Goal: Task Accomplishment & Management: Manage account settings

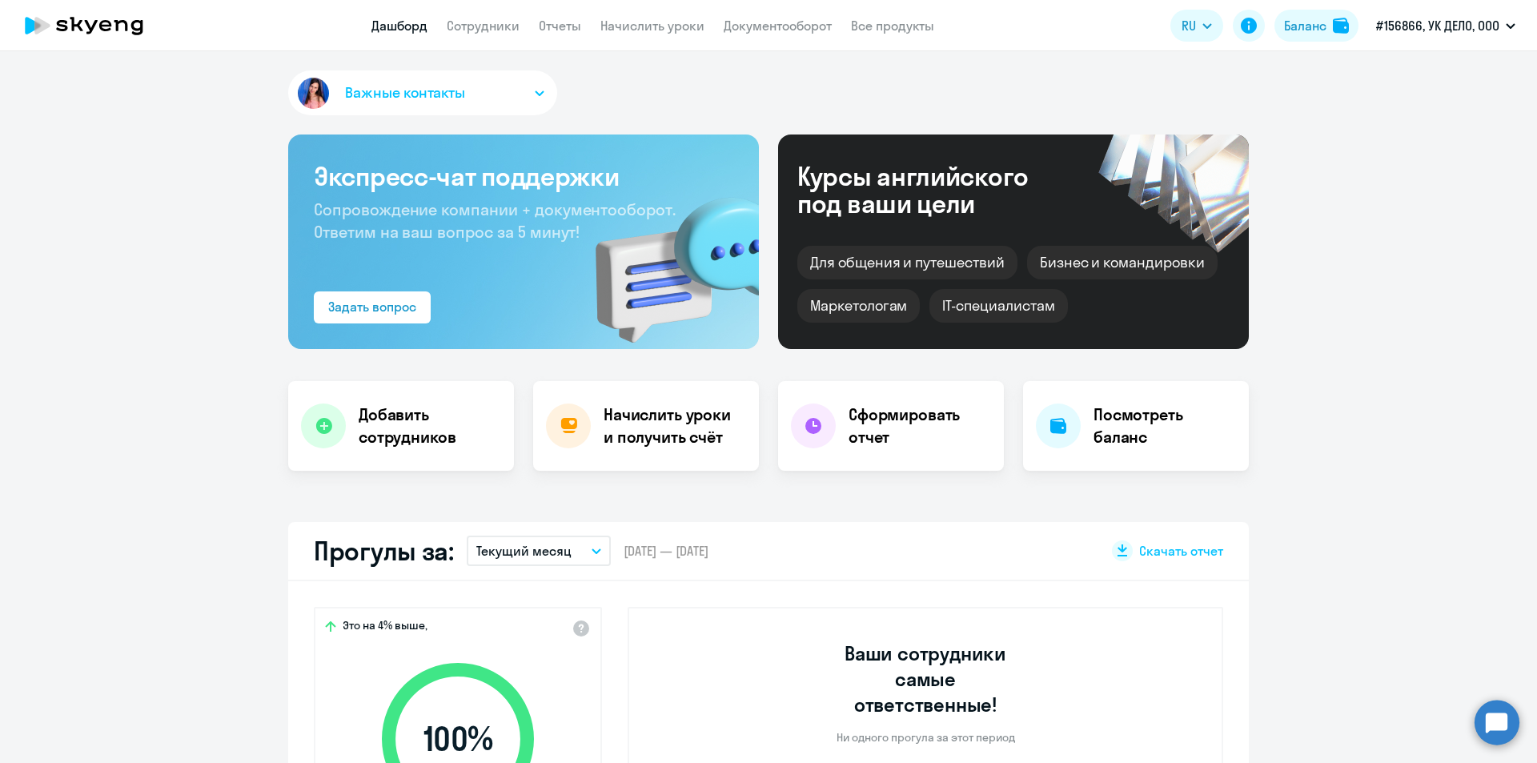
select select "30"
click at [647, 433] on h4 "Начислить уроки и получить счёт" at bounding box center [672, 425] width 139 height 45
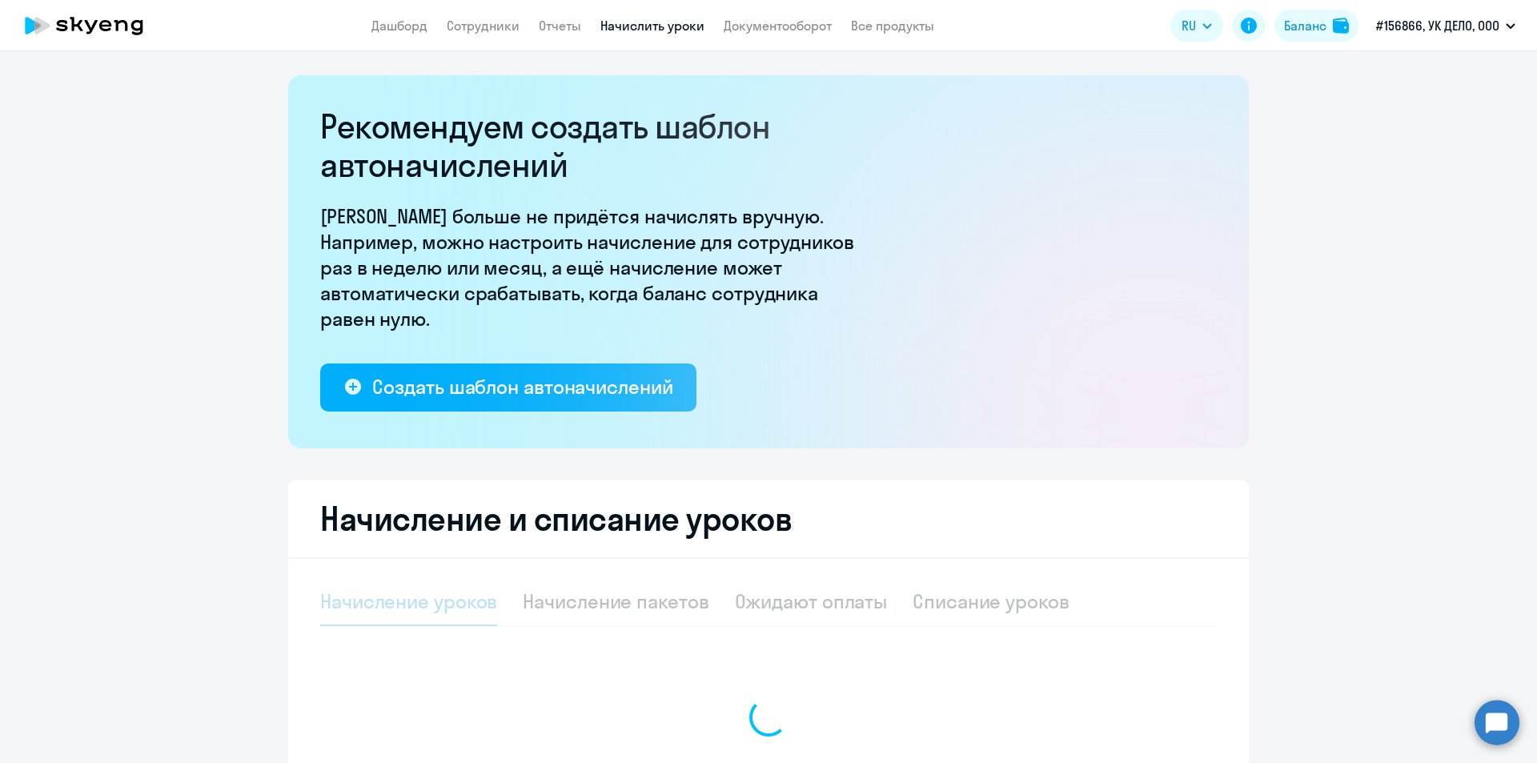
select select "10"
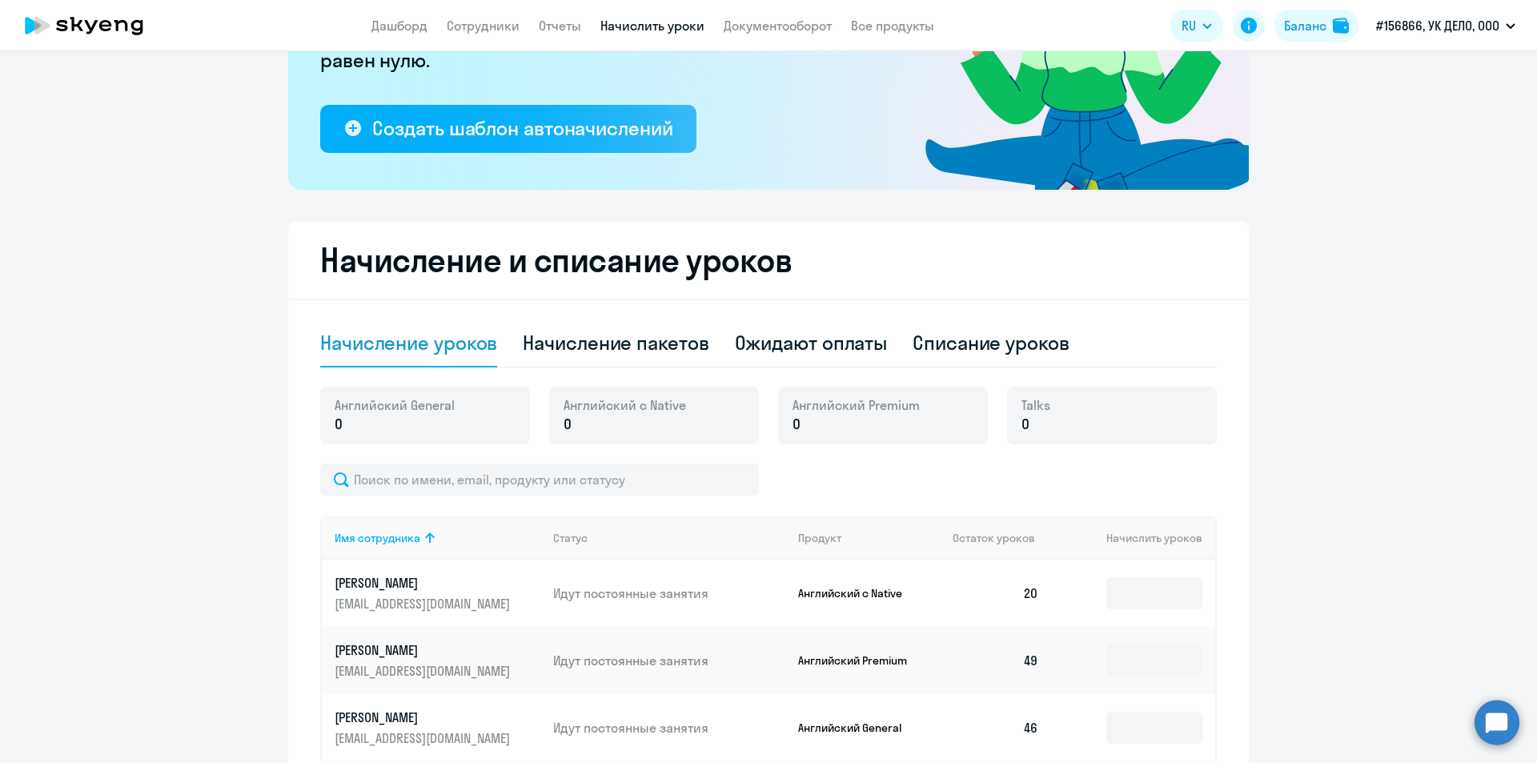
scroll to position [320, 0]
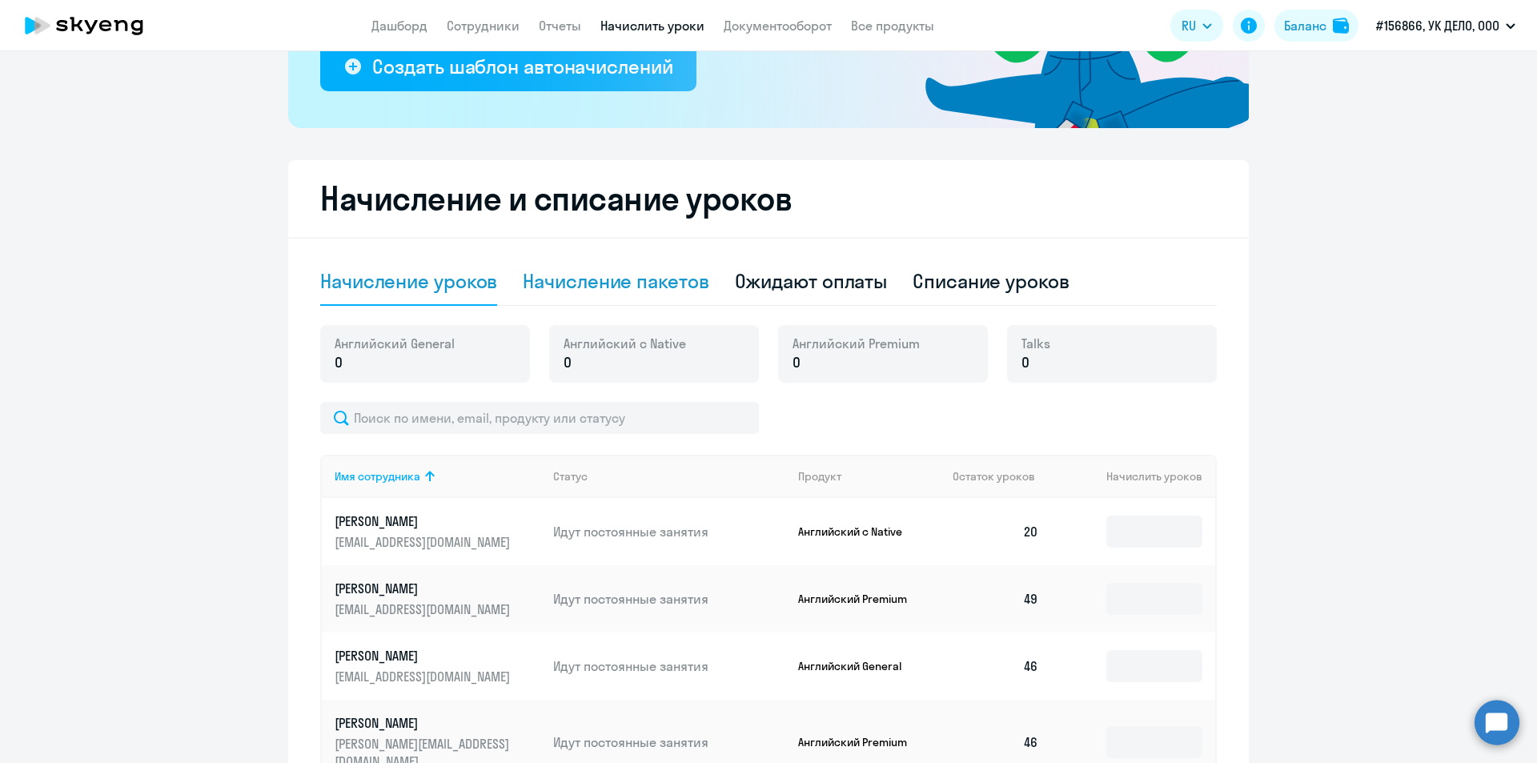
click at [600, 281] on div "Начисление пакетов" at bounding box center [616, 281] width 186 height 26
select select "10"
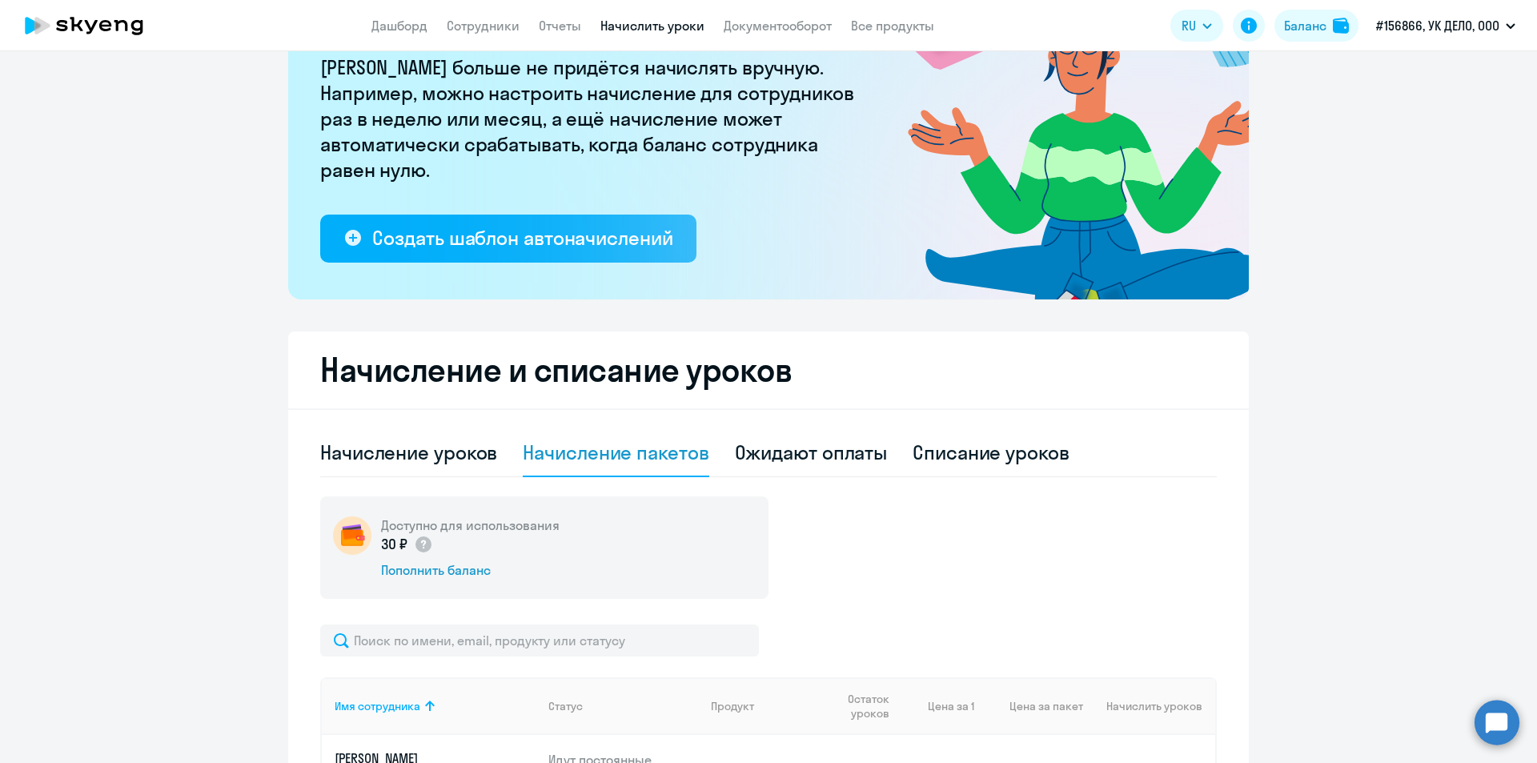
scroll to position [23, 0]
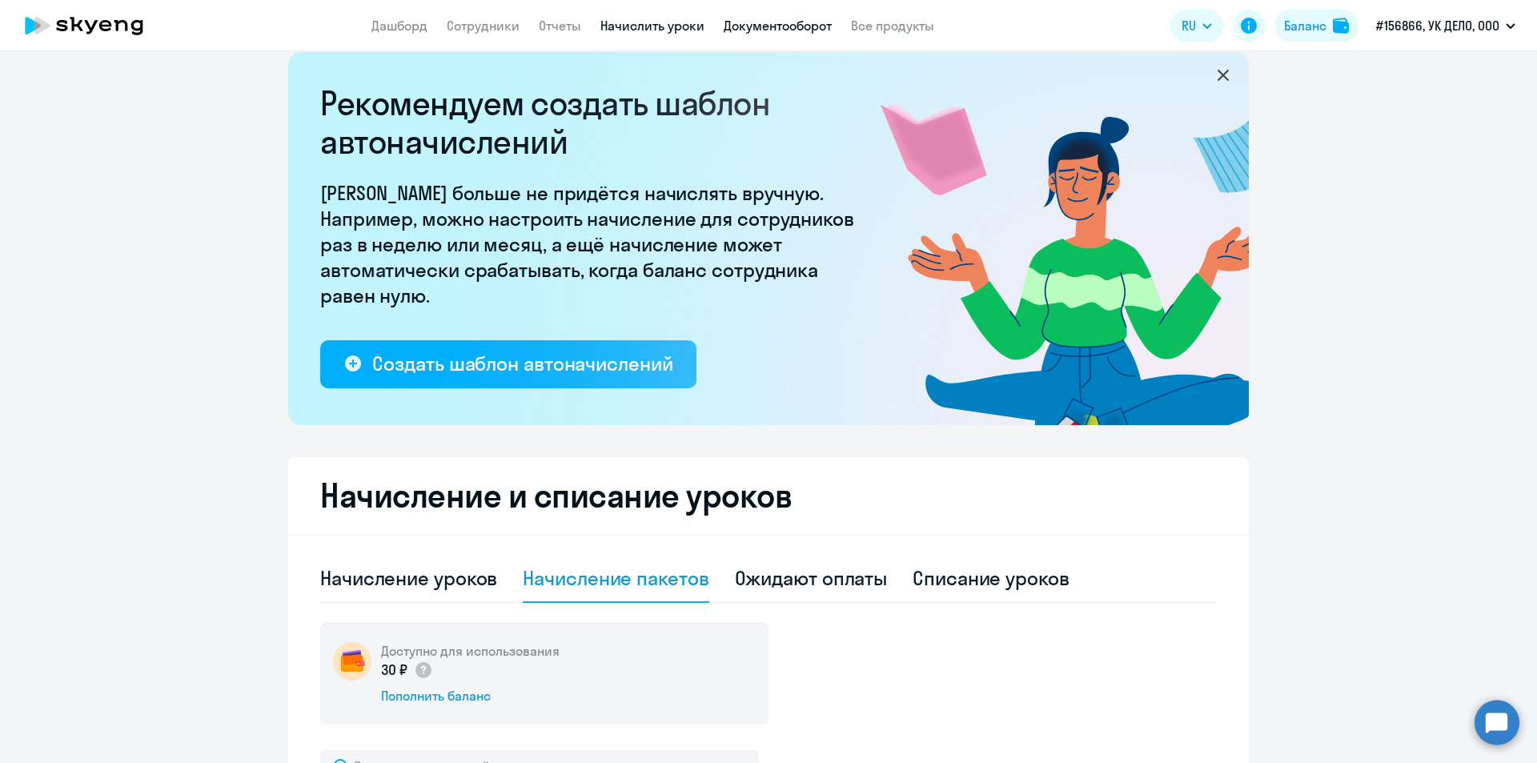
click at [744, 21] on link "Документооборот" at bounding box center [778, 26] width 108 height 16
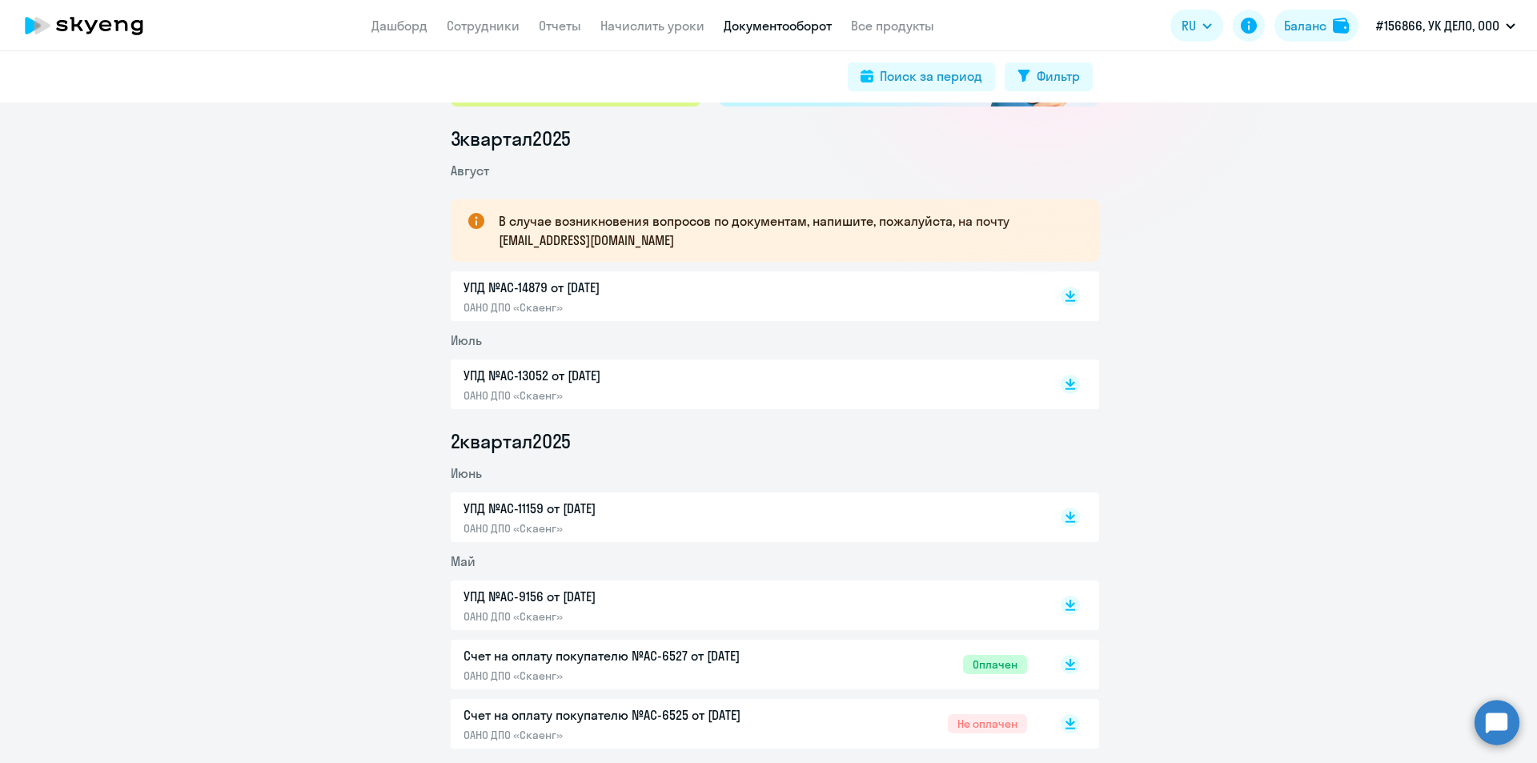
scroll to position [240, 0]
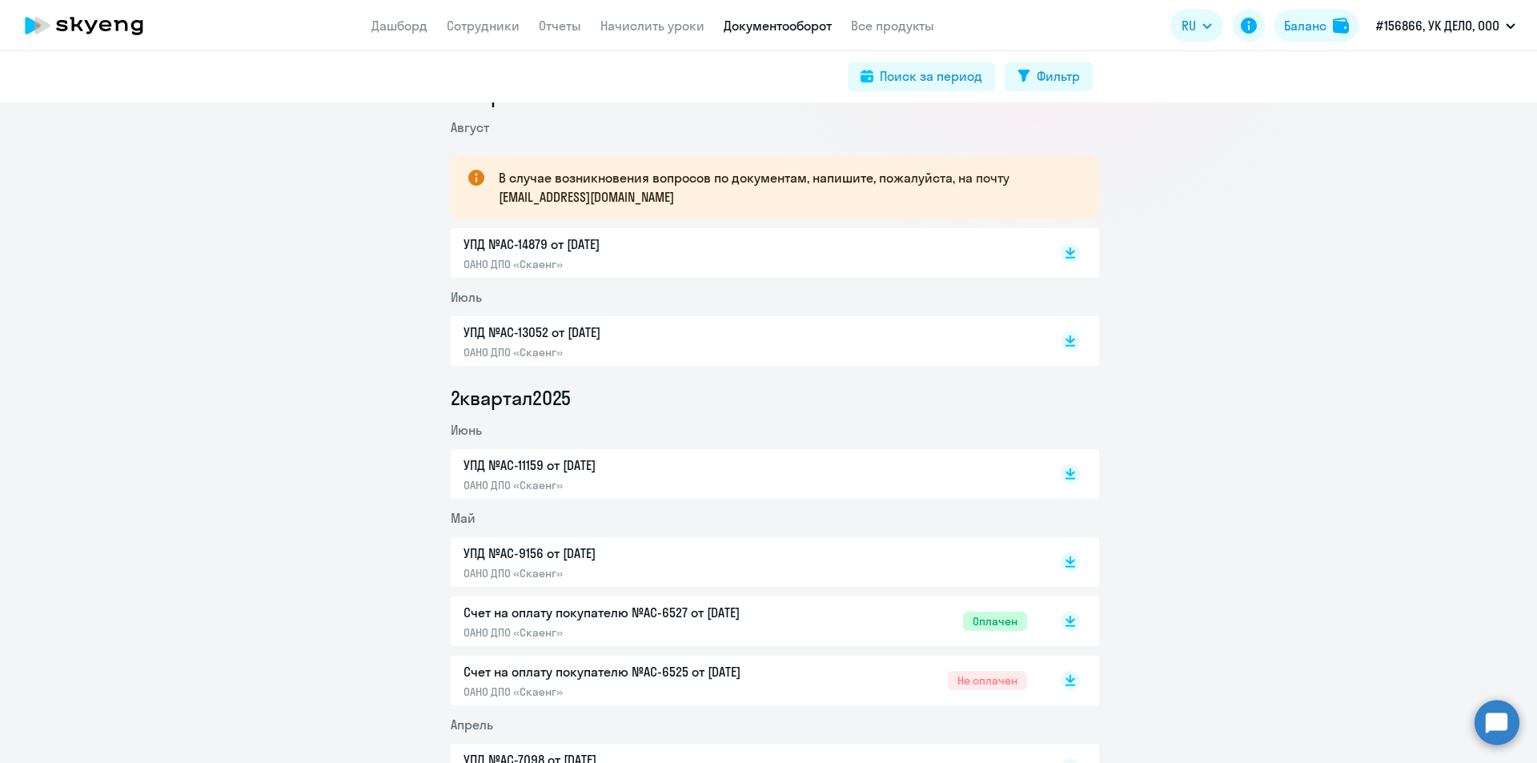
click at [716, 609] on p "Счет на оплату покупателю №AC-6527 от [DATE]" at bounding box center [631, 612] width 336 height 19
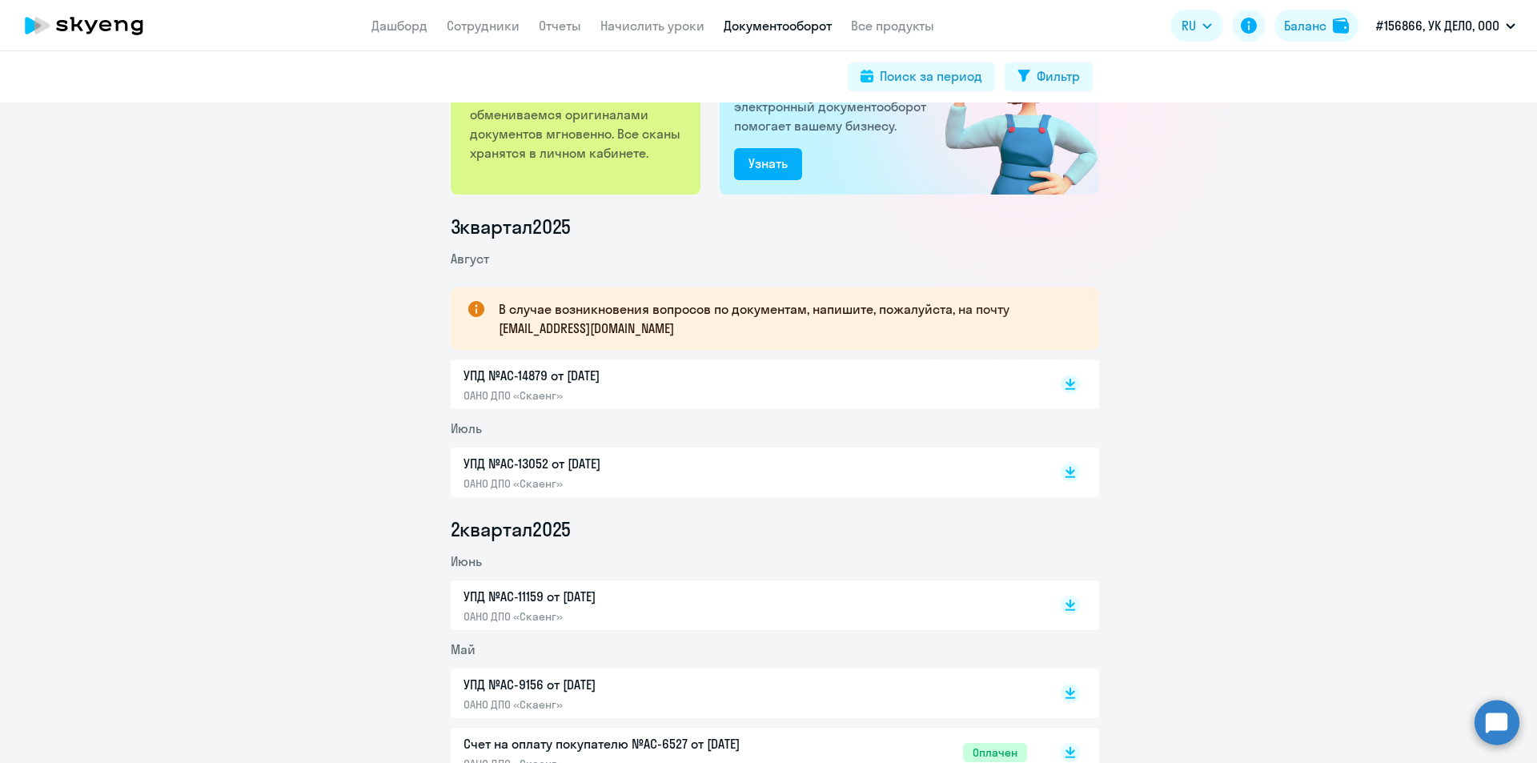
scroll to position [0, 0]
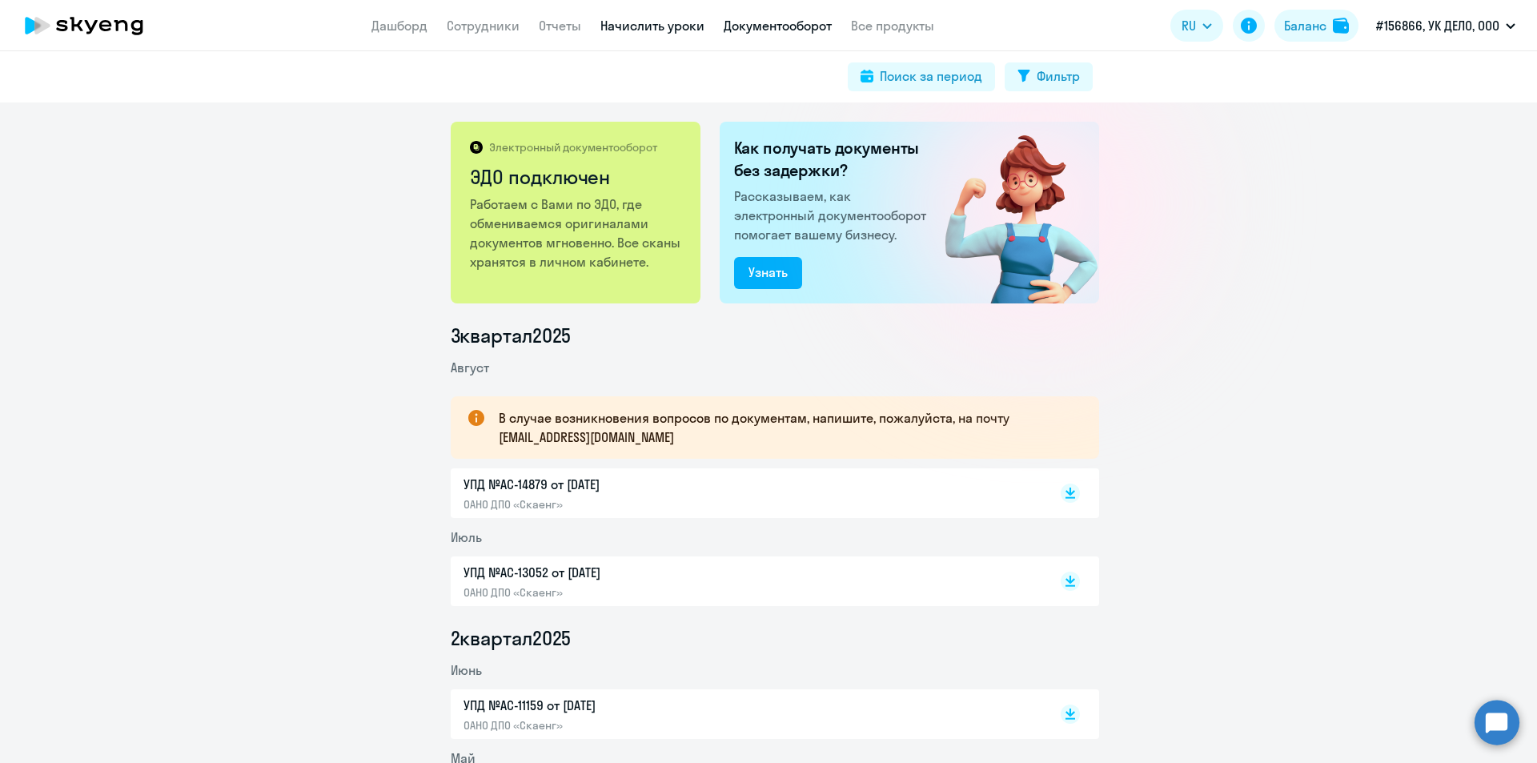
click at [631, 26] on link "Начислить уроки" at bounding box center [652, 26] width 104 height 16
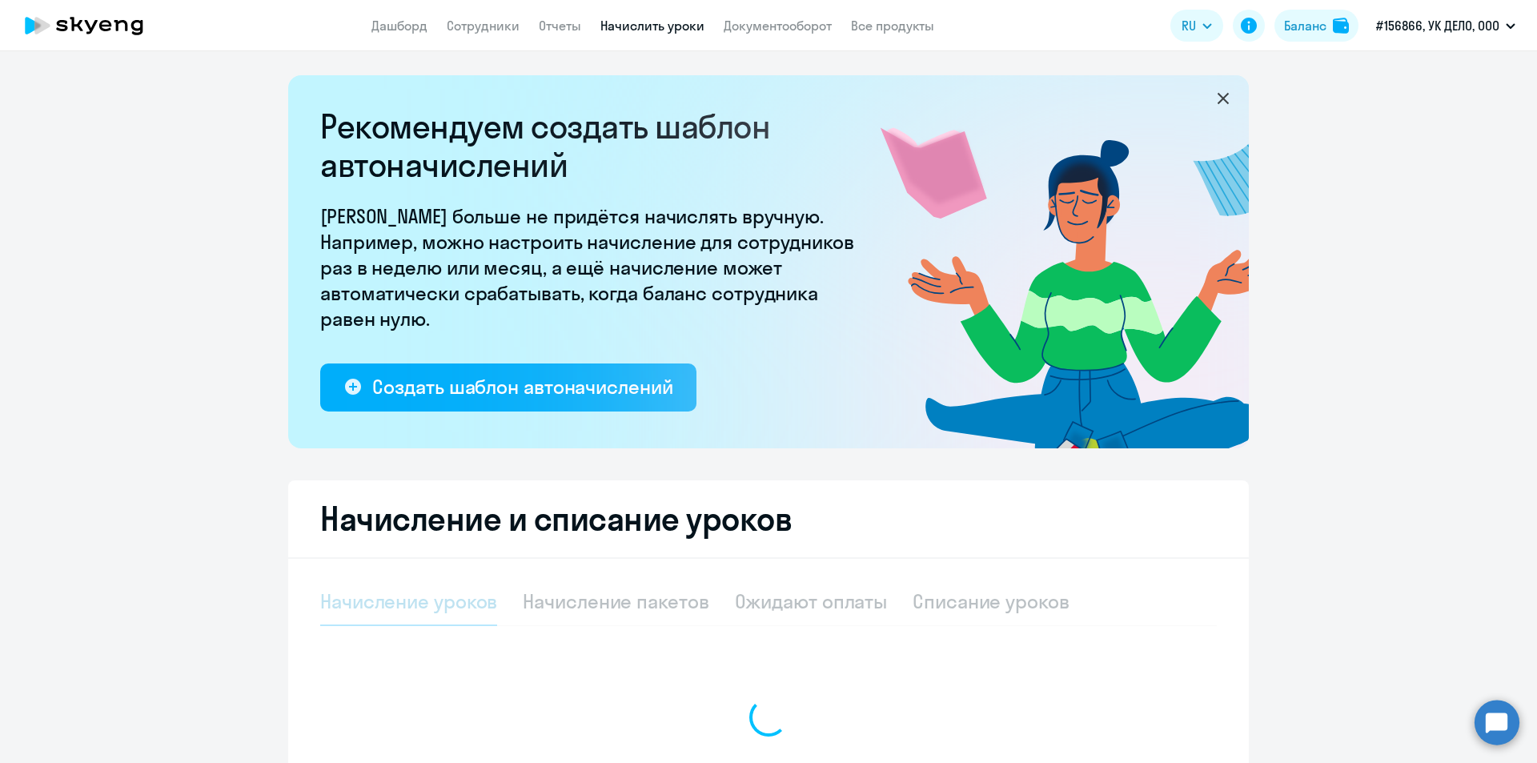
select select "10"
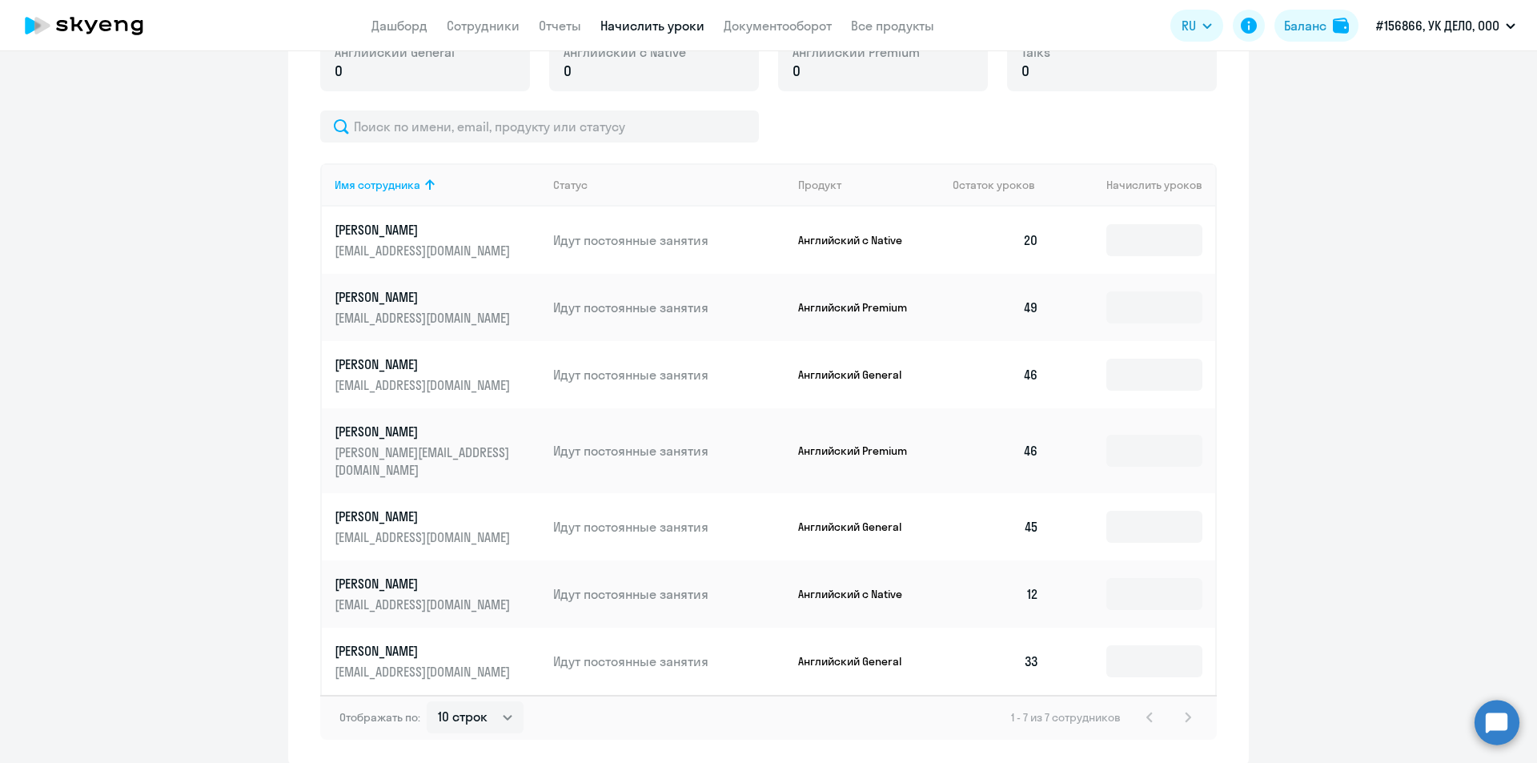
scroll to position [678, 0]
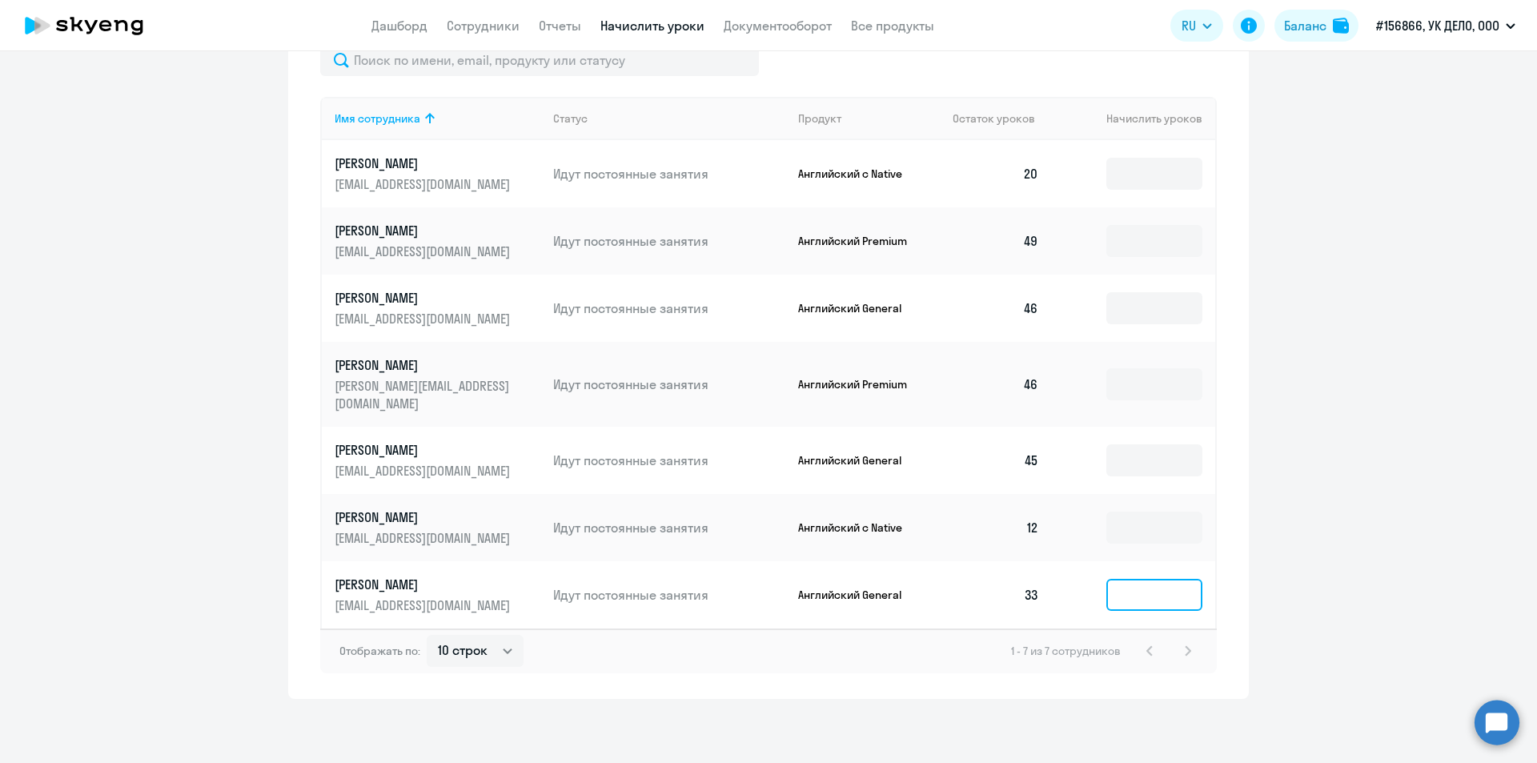
click at [1186, 595] on input at bounding box center [1154, 595] width 96 height 32
click at [1158, 534] on input at bounding box center [1154, 527] width 96 height 32
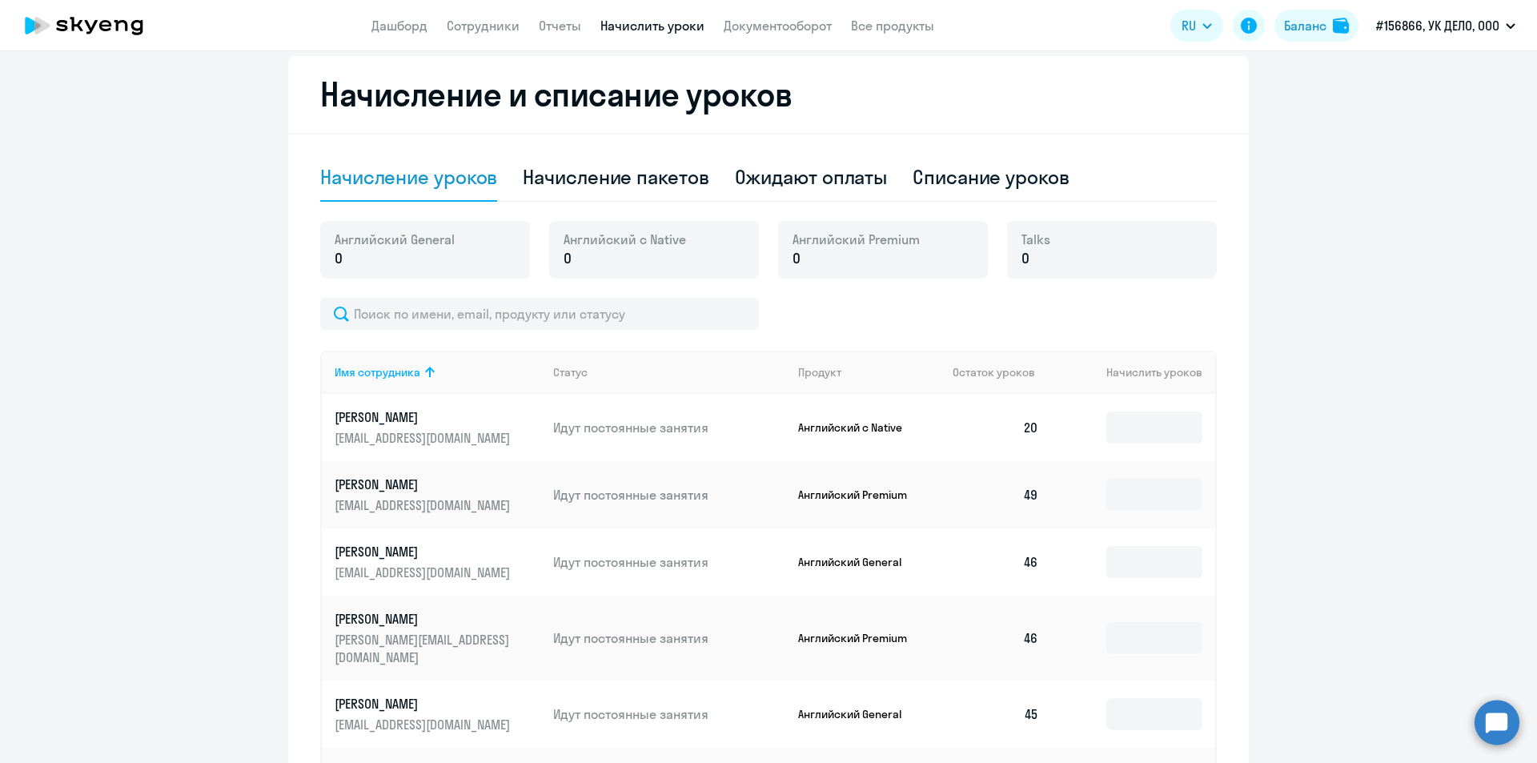
scroll to position [198, 0]
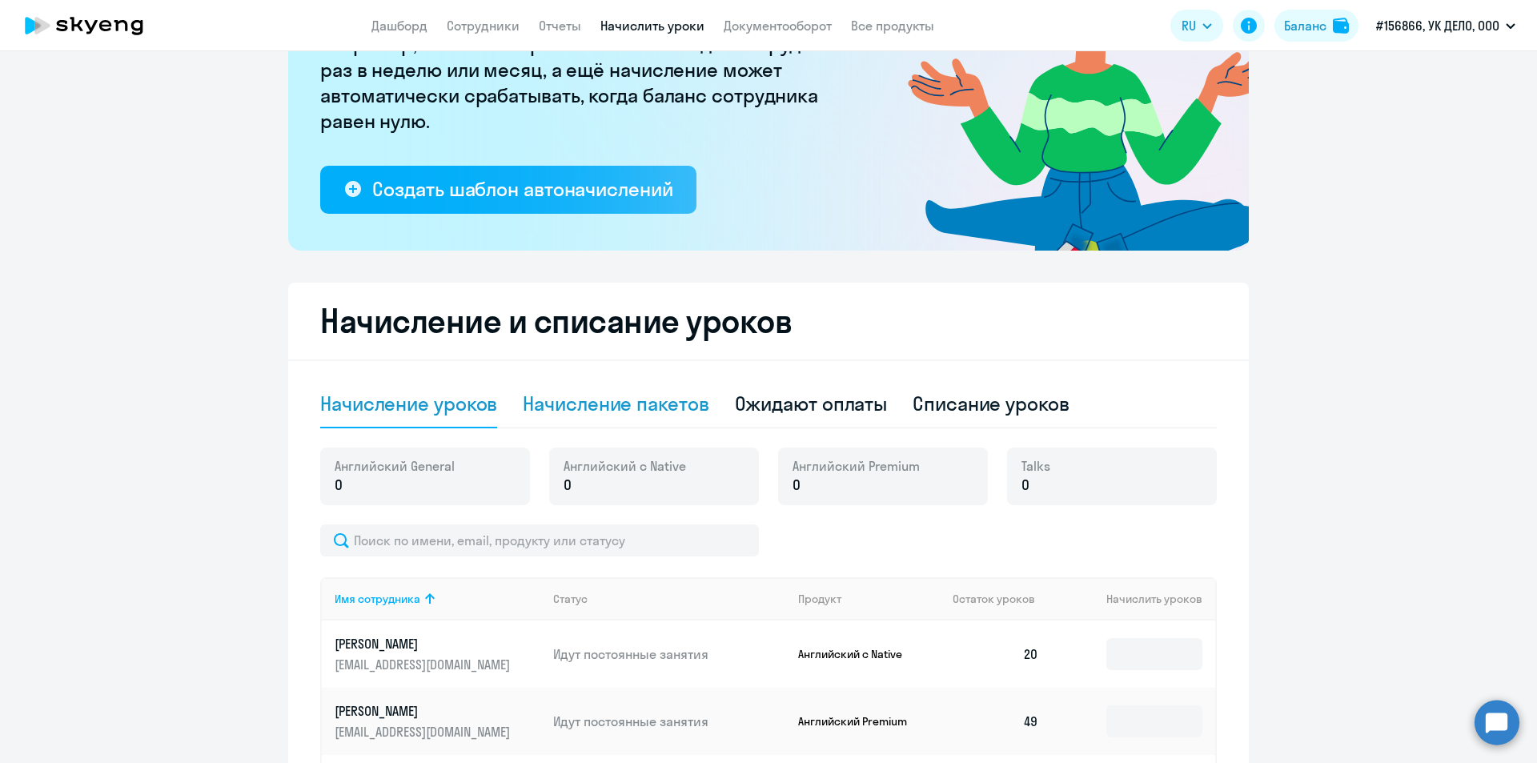
click at [647, 410] on div "Начисление пакетов" at bounding box center [616, 404] width 186 height 26
select select "10"
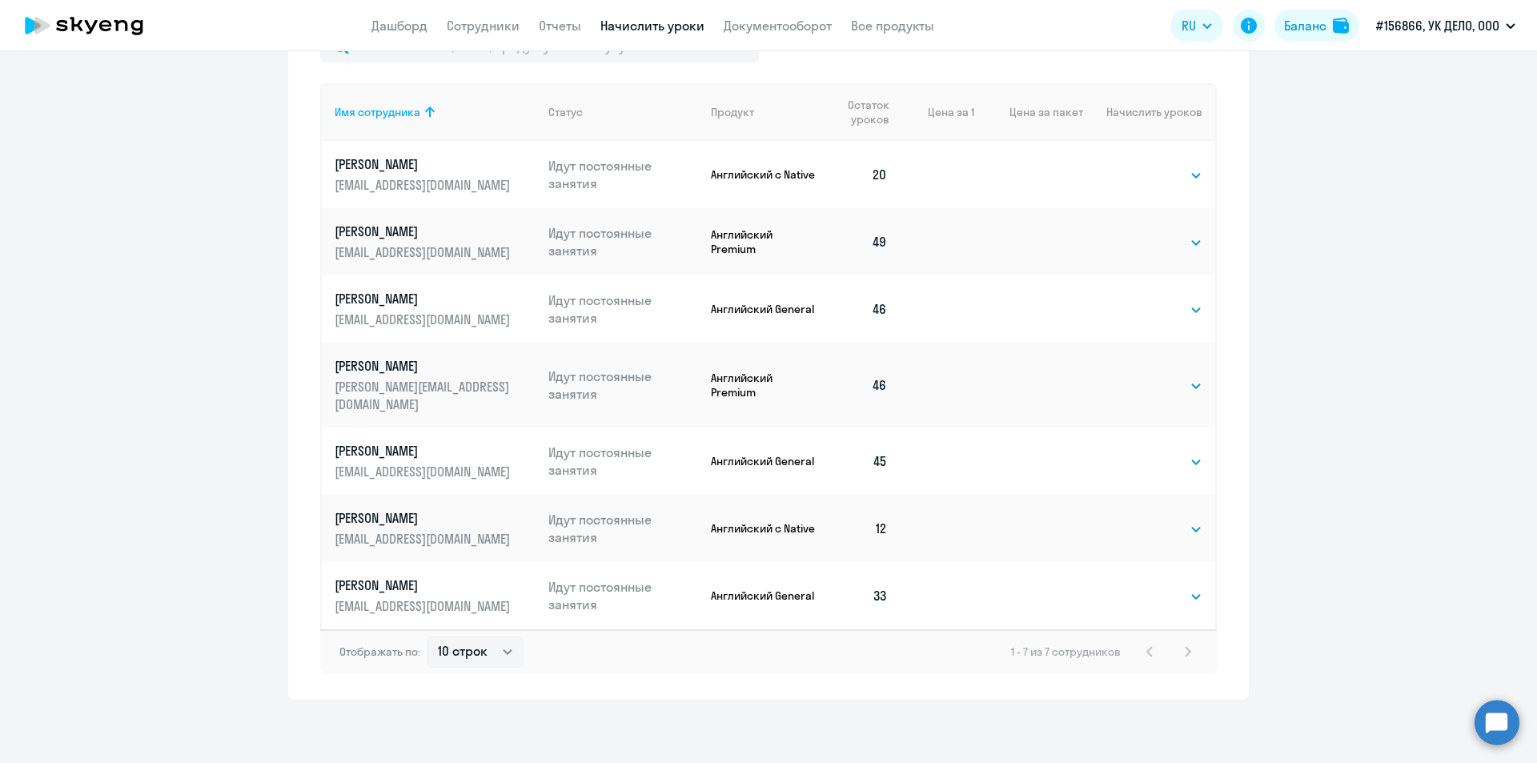
scroll to position [744, 0]
click at [1168, 532] on select "Выбрать 4 8 16 32 64 96 128" at bounding box center [1170, 528] width 66 height 19
select select "8"
click at [1137, 519] on select "Выбрать 4 8 16 32 64 96 128" at bounding box center [1170, 528] width 66 height 19
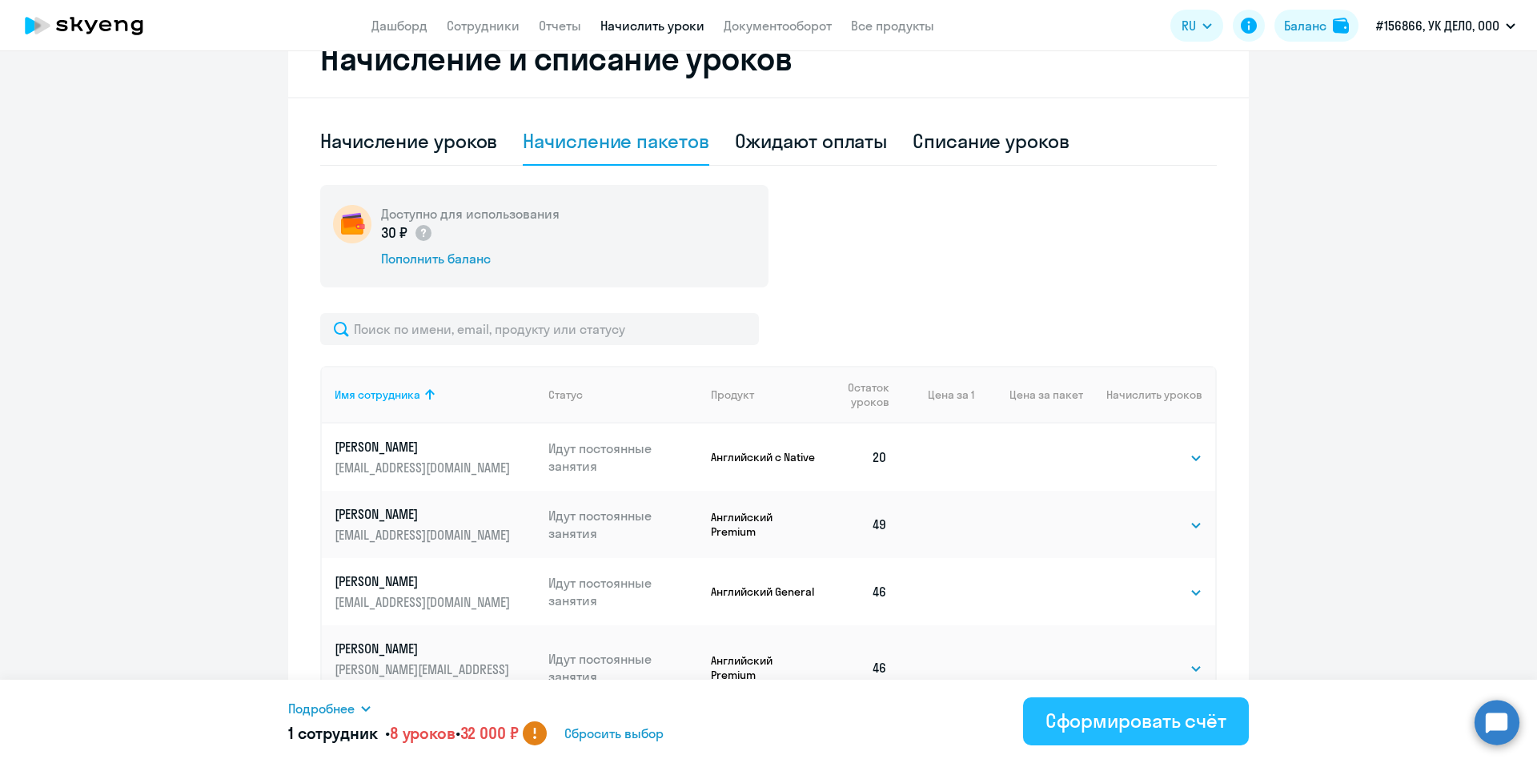
scroll to position [583, 0]
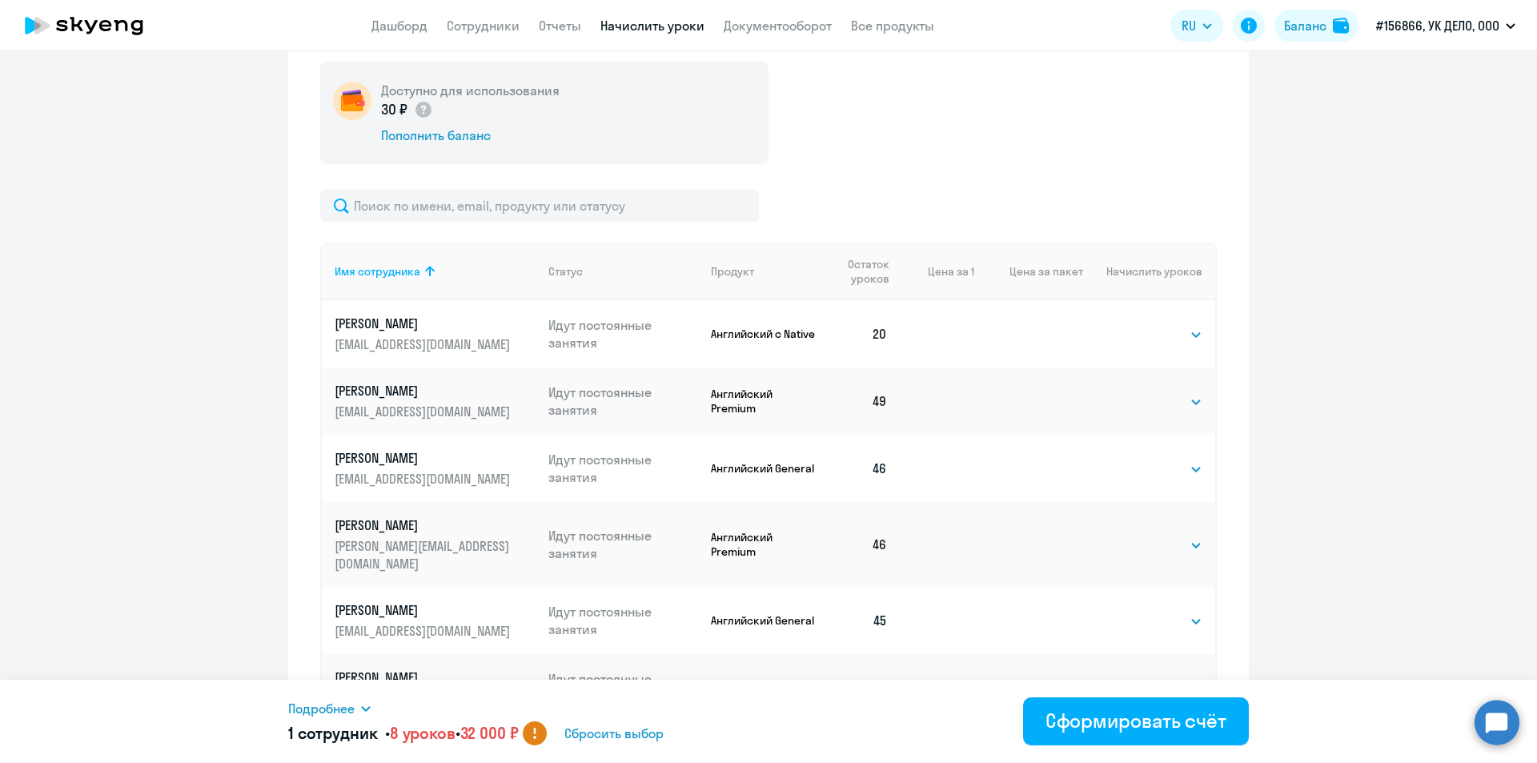
click at [615, 733] on span "Сбросить выбор" at bounding box center [613, 733] width 99 height 19
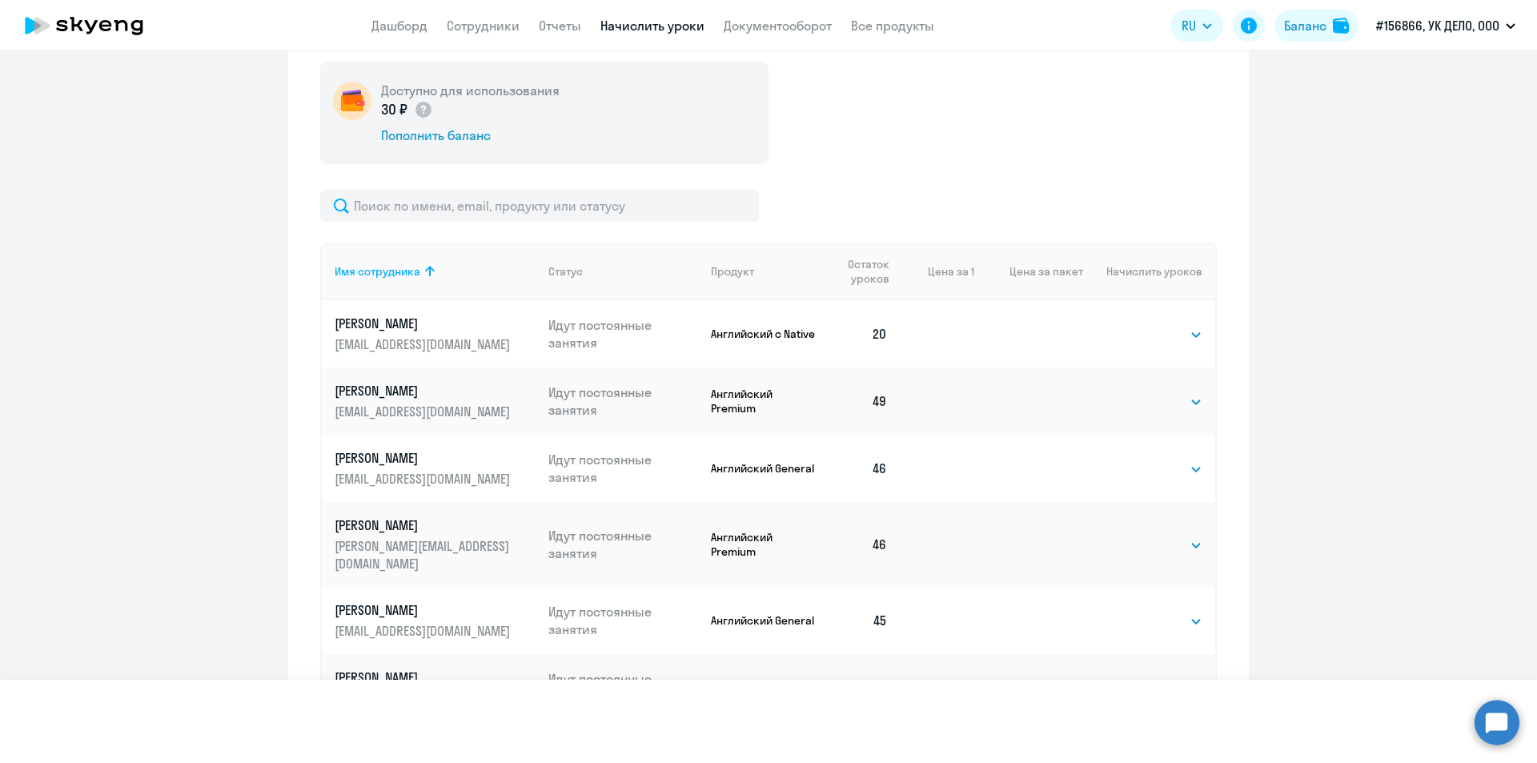
select select
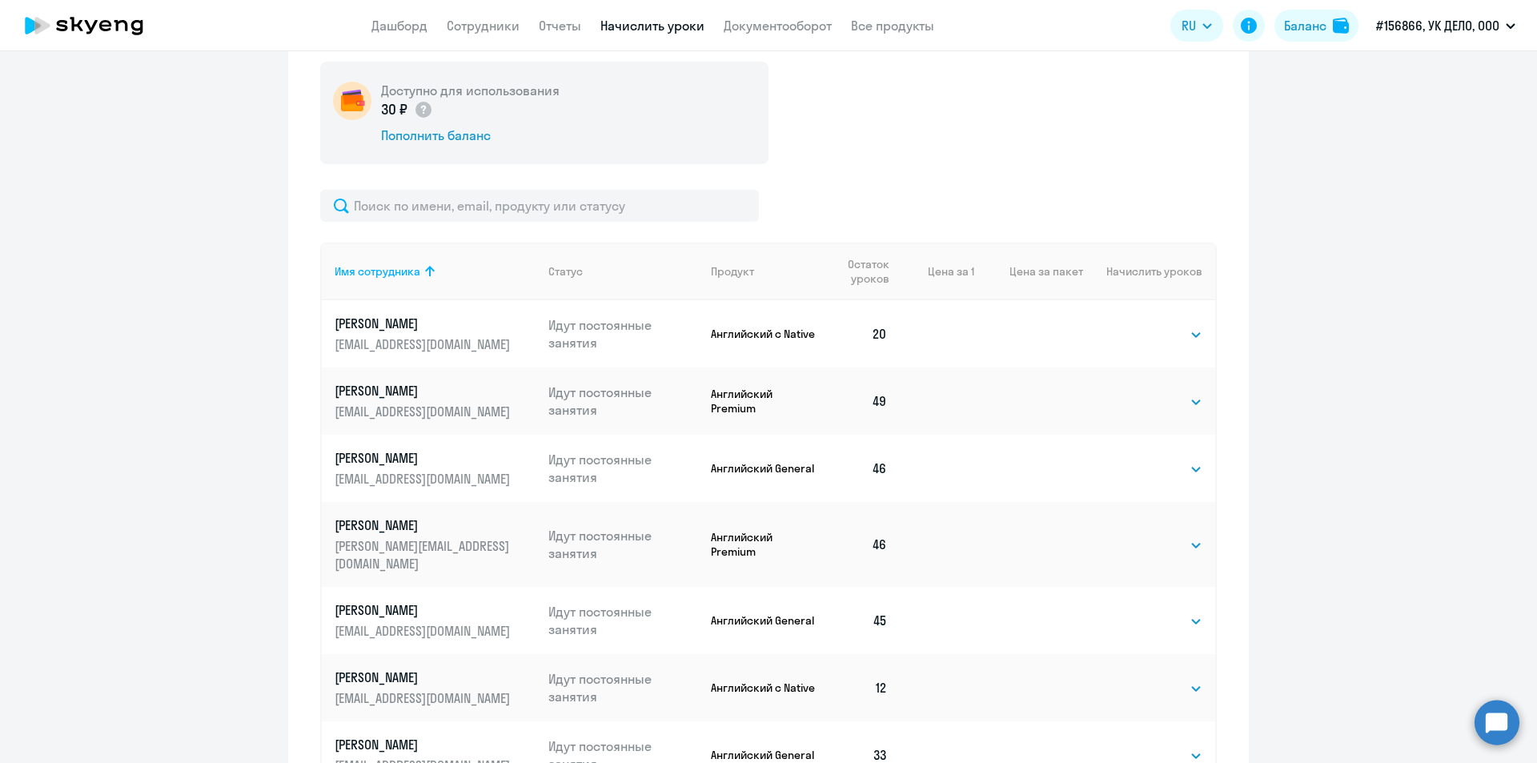
click at [1448, 438] on ng-component "Рекомендуем создать шаблон автоначислений Уроки больше не придётся начислять вр…" at bounding box center [768, 175] width 1537 height 1367
click at [1444, 467] on ng-component "Рекомендуем создать шаблон автоначислений Уроки больше не придётся начислять вр…" at bounding box center [768, 175] width 1537 height 1367
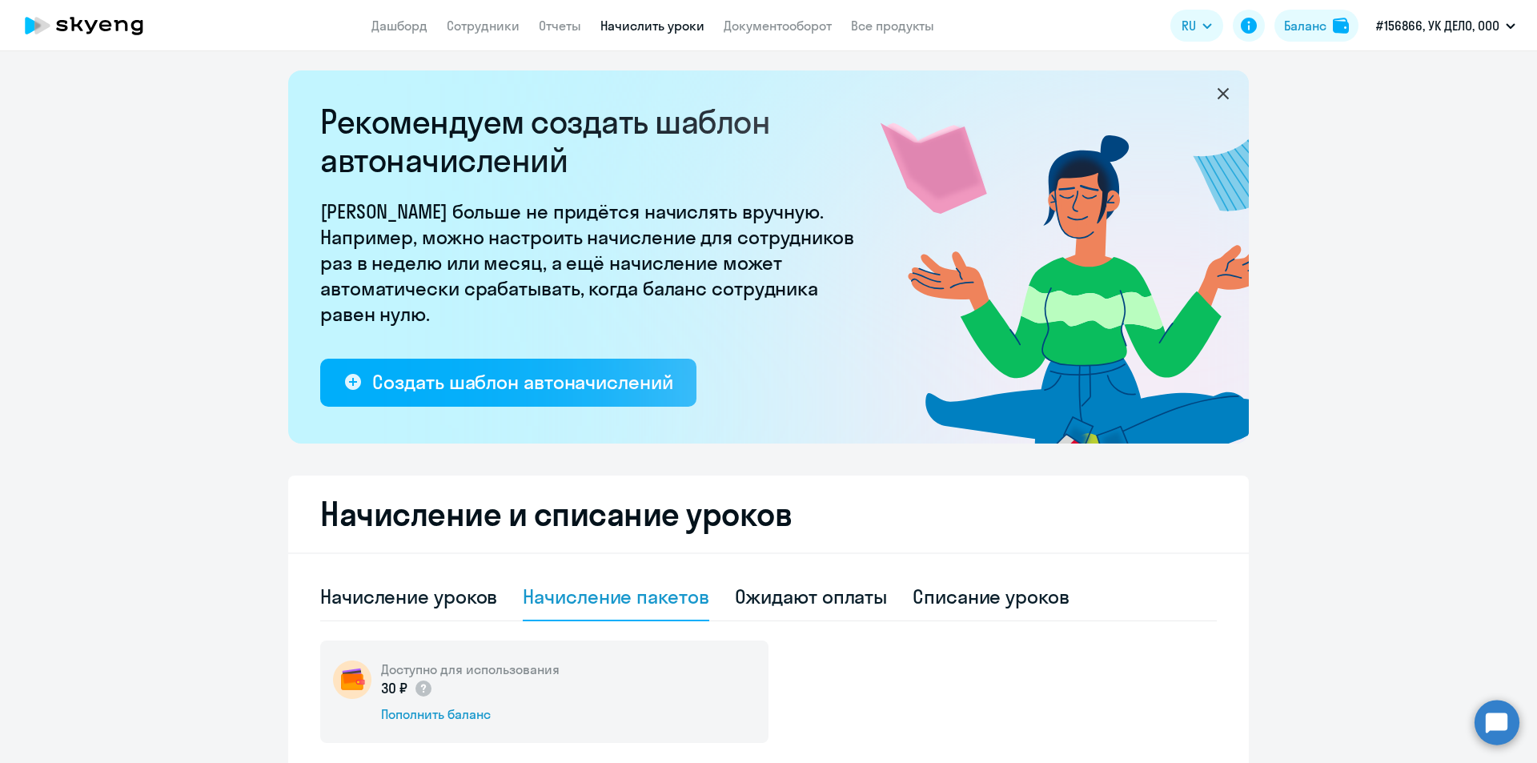
scroll to position [0, 0]
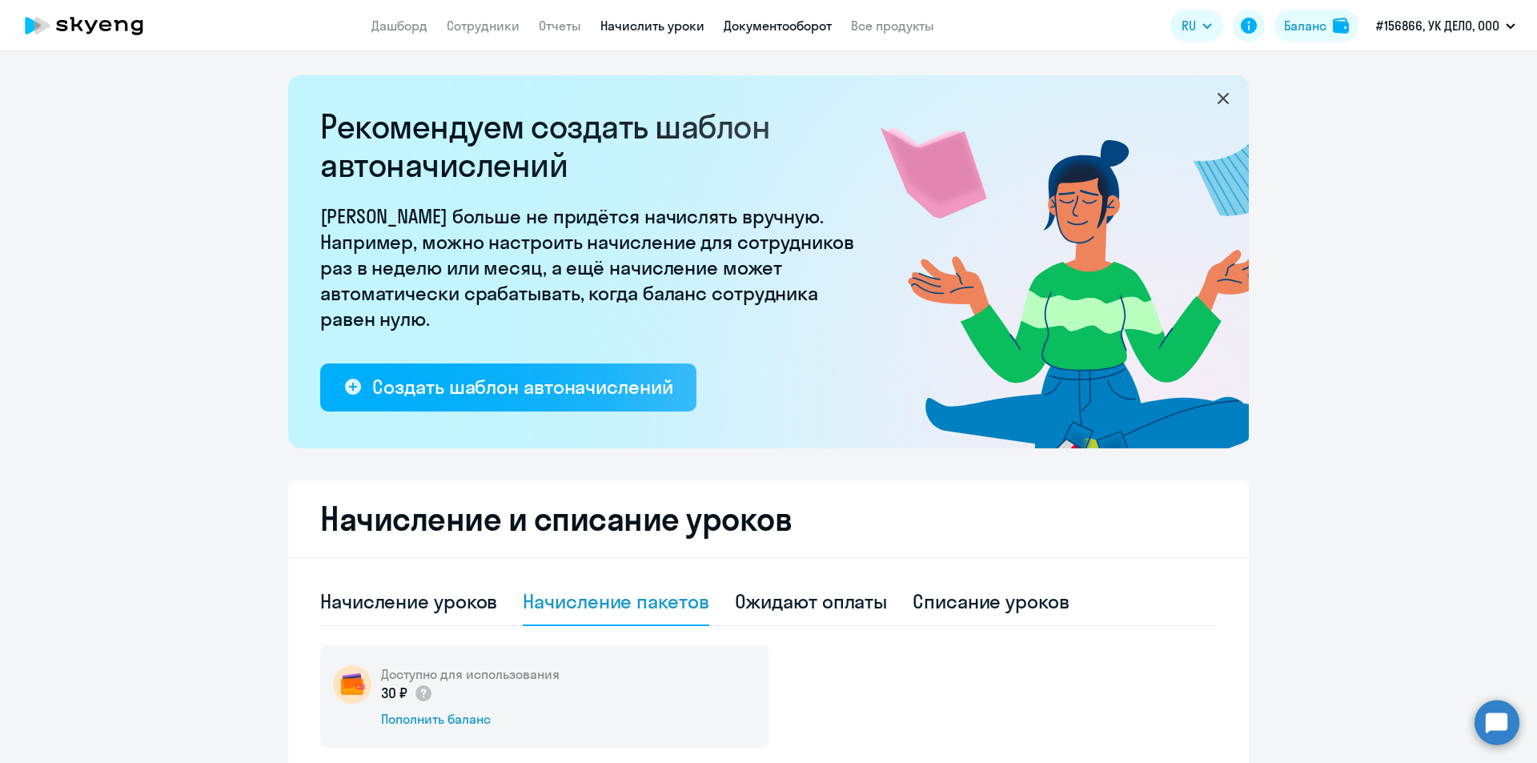
click at [781, 30] on link "Документооборот" at bounding box center [778, 26] width 108 height 16
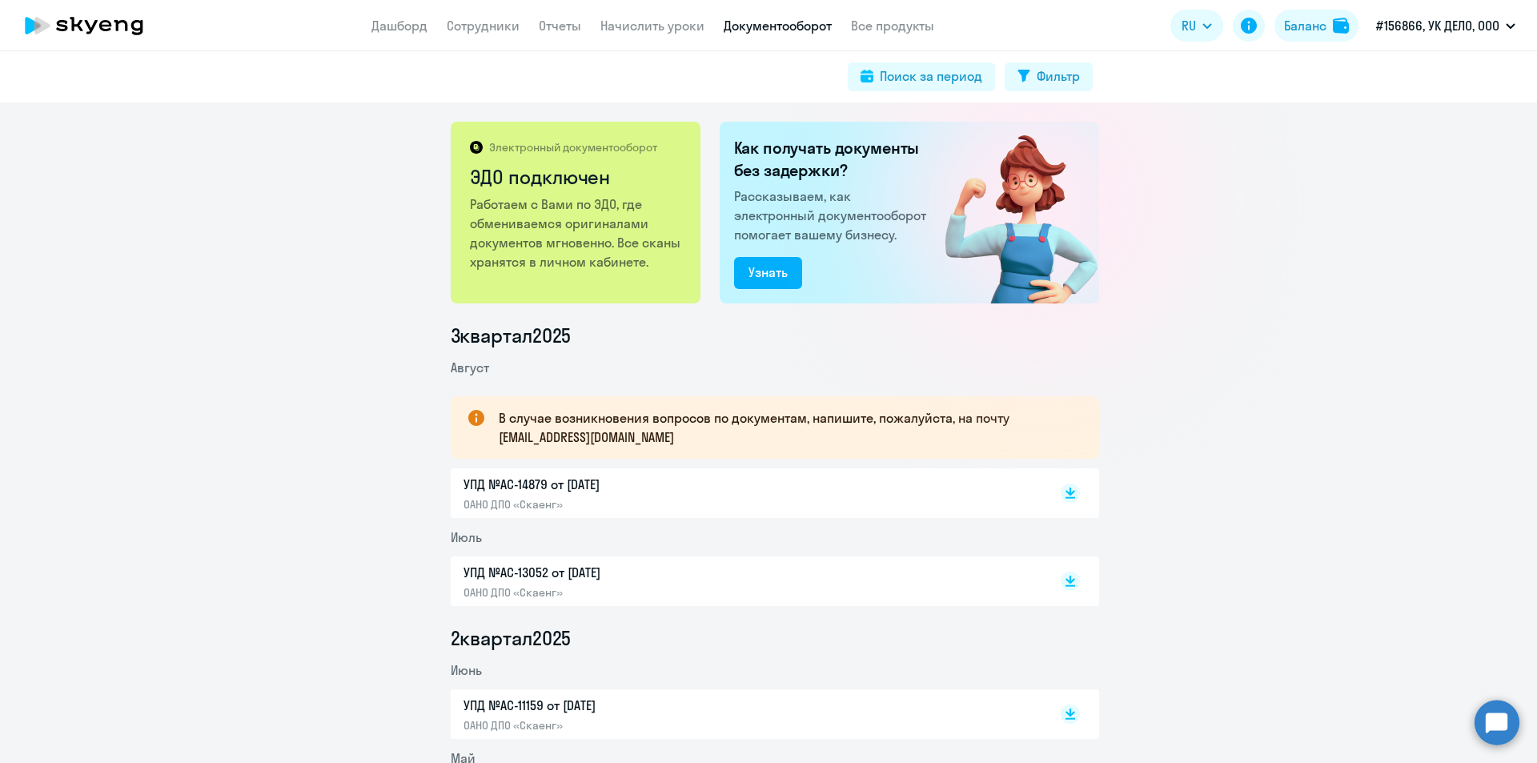
click at [547, 24] on link "Отчеты" at bounding box center [560, 26] width 42 height 16
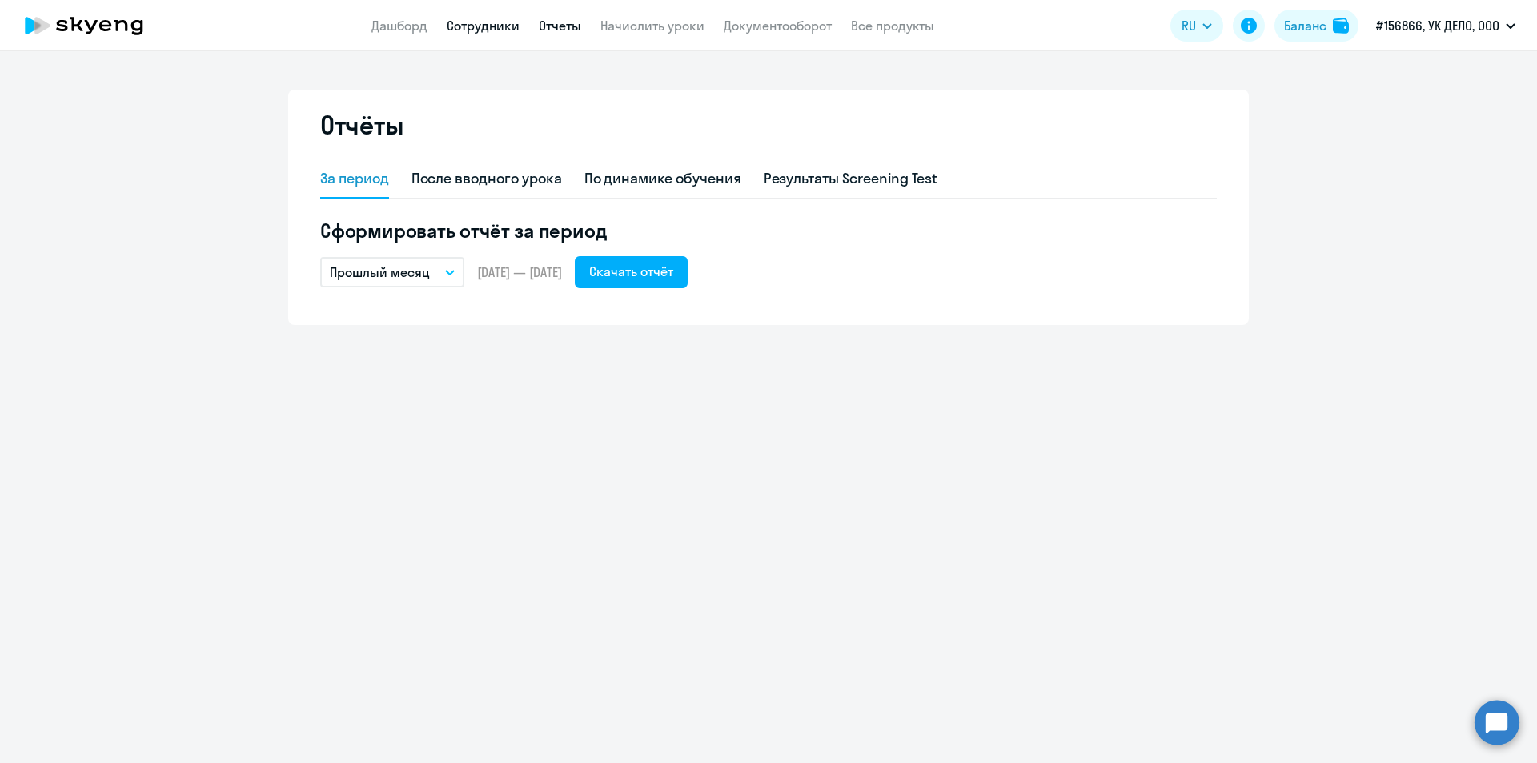
click at [455, 23] on link "Сотрудники" at bounding box center [483, 26] width 73 height 16
select select "30"
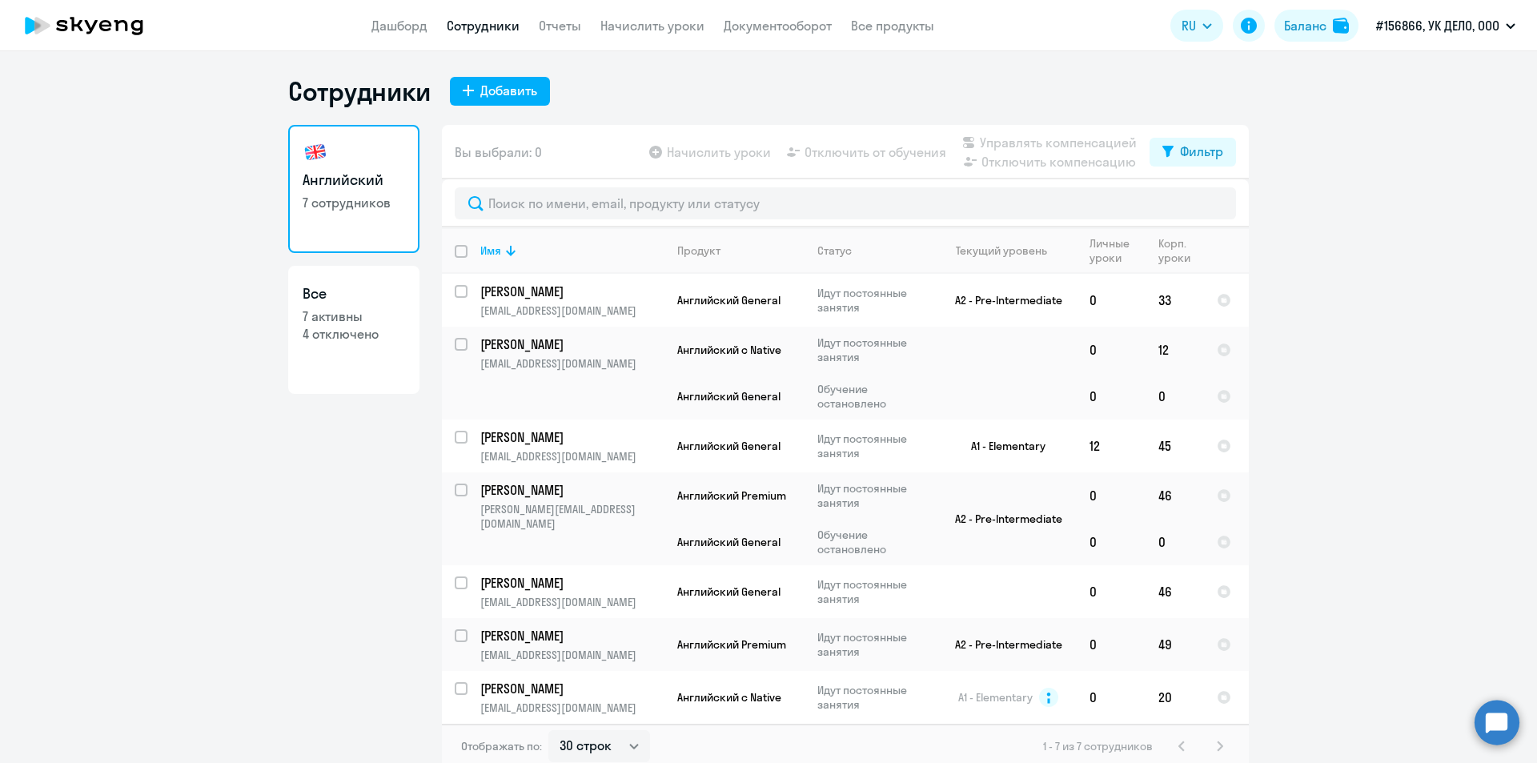
click at [1380, 266] on ng-component "Сотрудники Добавить Английский 7 сотрудников Все 7 активны 4 отключено Вы выбра…" at bounding box center [768, 421] width 1537 height 693
click at [1341, 228] on ng-component "Сотрудники Добавить Английский 7 сотрудников Все 7 активны 4 отключено Вы выбра…" at bounding box center [768, 421] width 1537 height 693
click at [1385, 282] on ng-component "Сотрудники Добавить Английский 7 сотрудников Все 7 активны 4 отключено Вы выбра…" at bounding box center [768, 421] width 1537 height 693
